Goal: Task Accomplishment & Management: Use online tool/utility

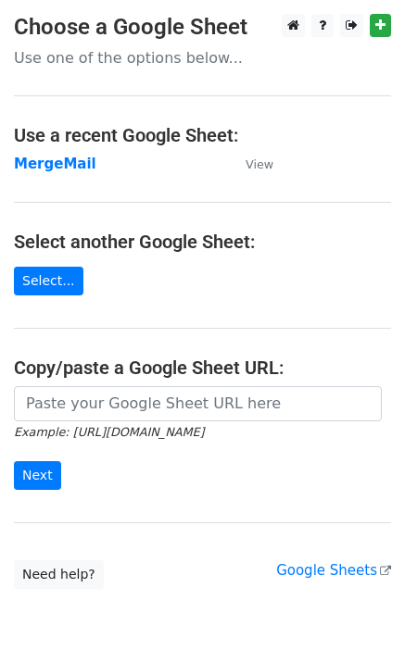
click at [43, 168] on strong "MergeMail" at bounding box center [55, 164] width 82 height 17
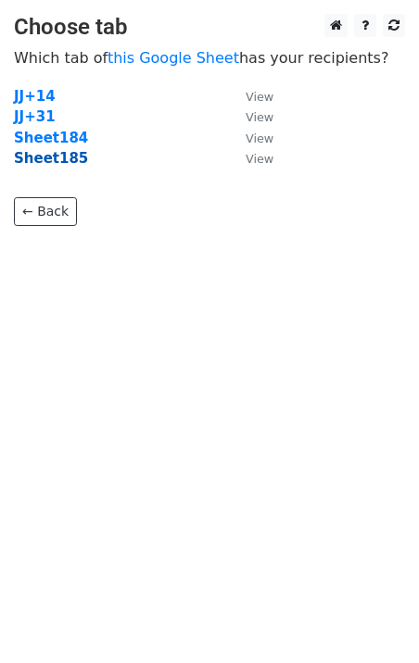
click at [55, 156] on strong "Sheet185" at bounding box center [51, 158] width 74 height 17
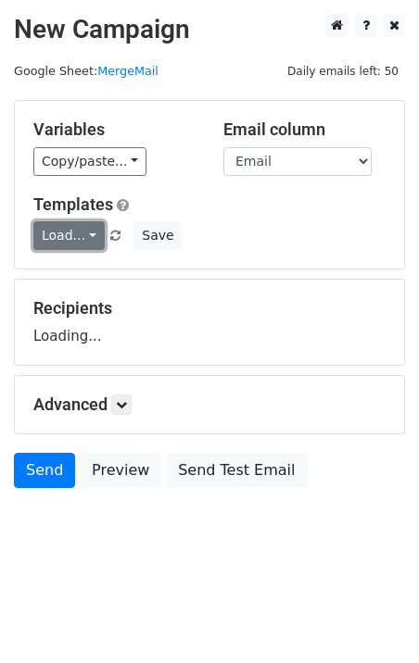
click at [80, 234] on link "Load..." at bounding box center [68, 235] width 71 height 29
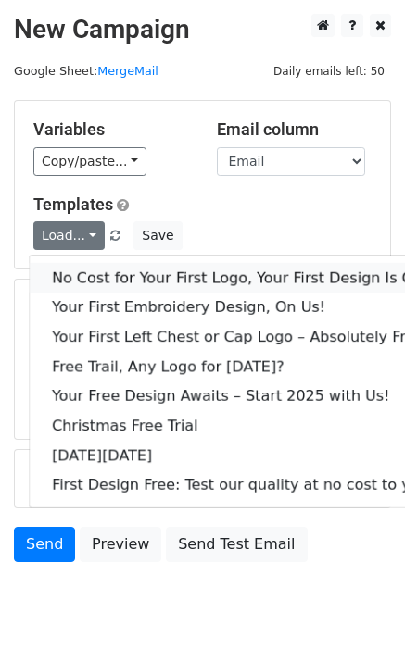
click at [94, 279] on link "No Cost for Your First Logo, Your First Design Is On Us!" at bounding box center [252, 278] width 444 height 30
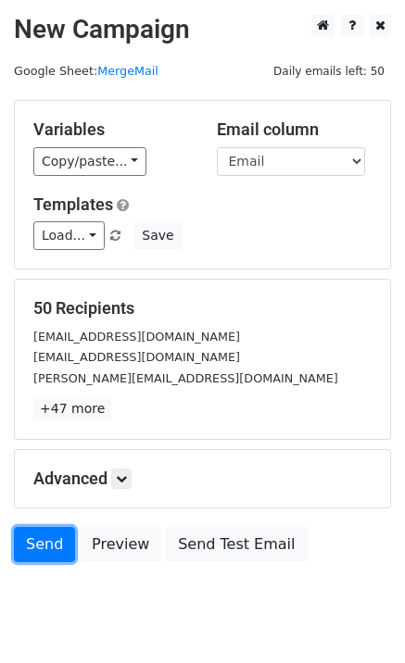
click at [37, 552] on link "Send" at bounding box center [44, 544] width 61 height 35
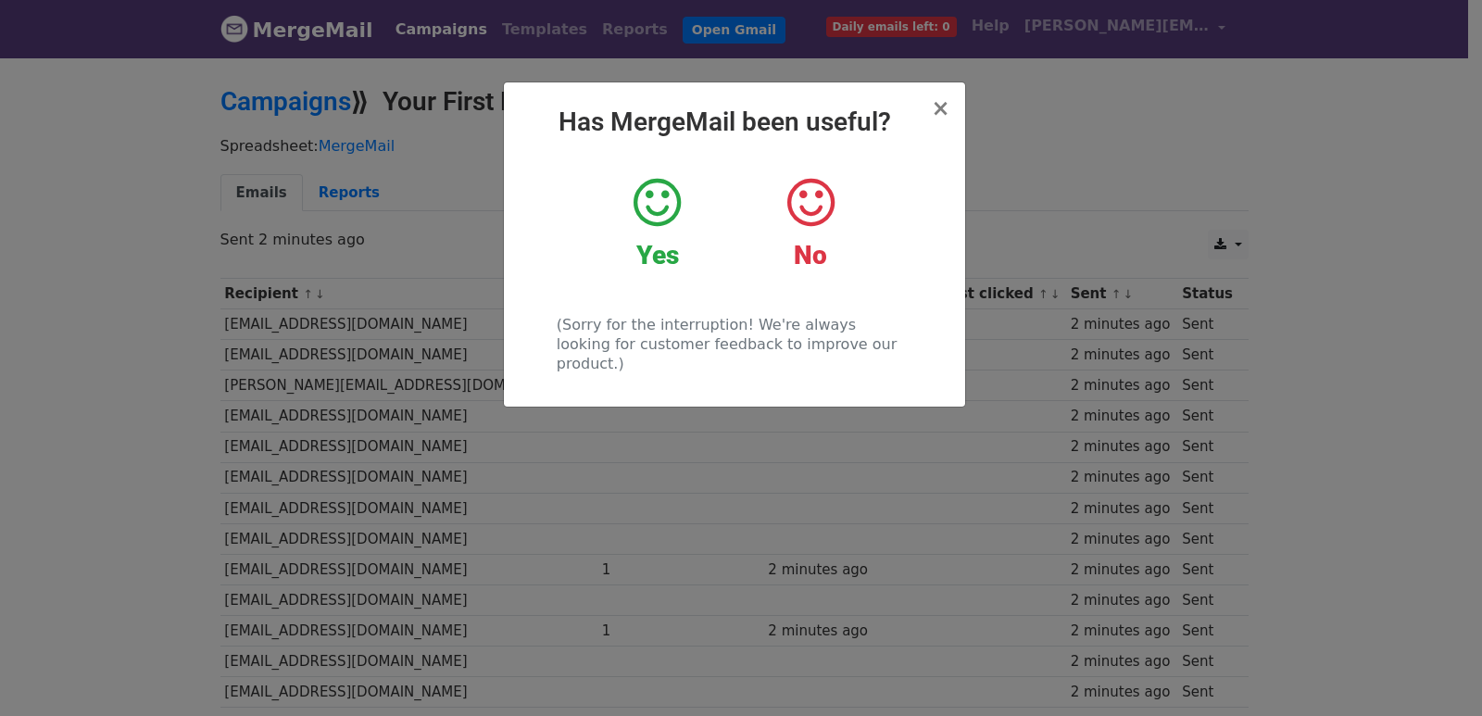
click at [688, 482] on div "× Has MergeMail been useful? Yes No (Sorry for the interruption! We're always l…" at bounding box center [741, 386] width 1482 height 660
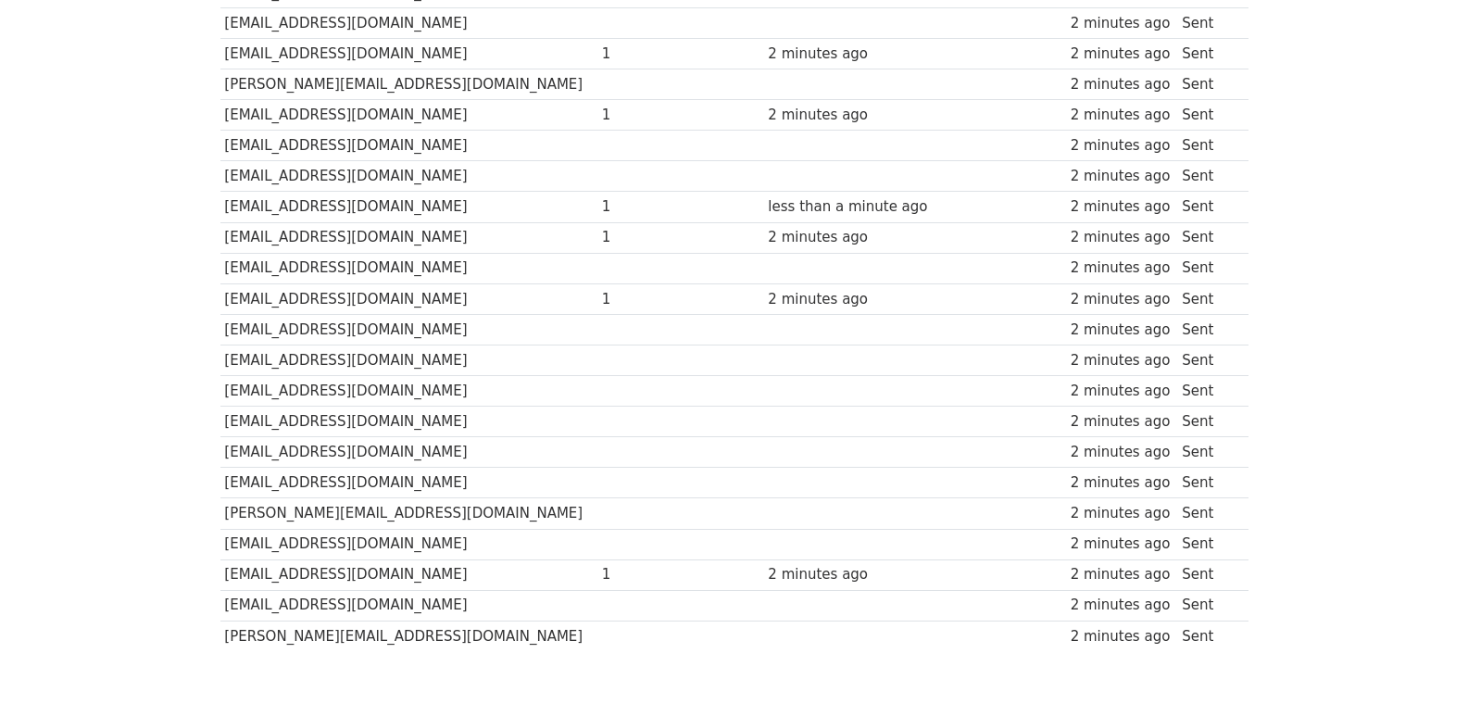
scroll to position [1289, 0]
